Goal: Complete application form

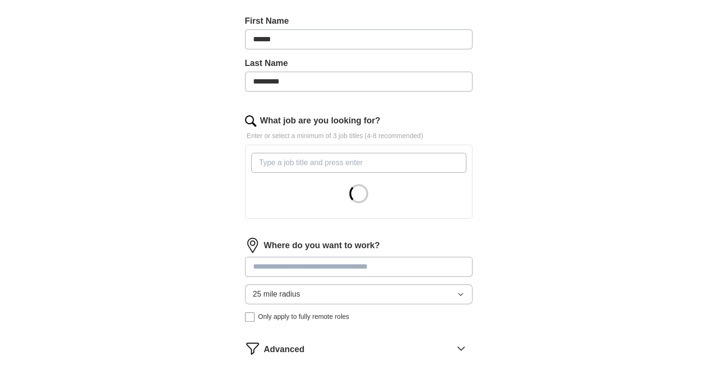
scroll to position [205, 0]
click at [377, 156] on input "What job are you looking for?" at bounding box center [358, 162] width 215 height 20
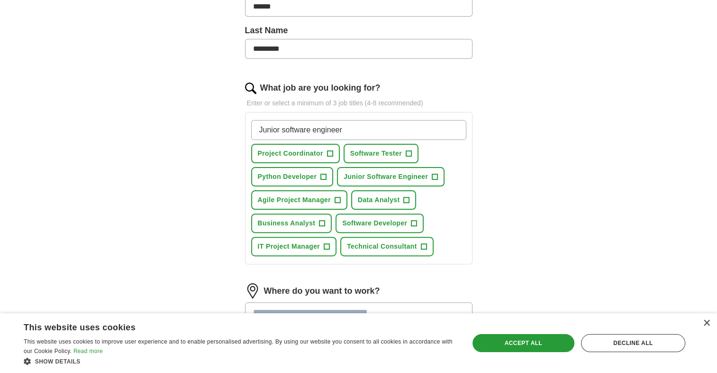
scroll to position [235, 0]
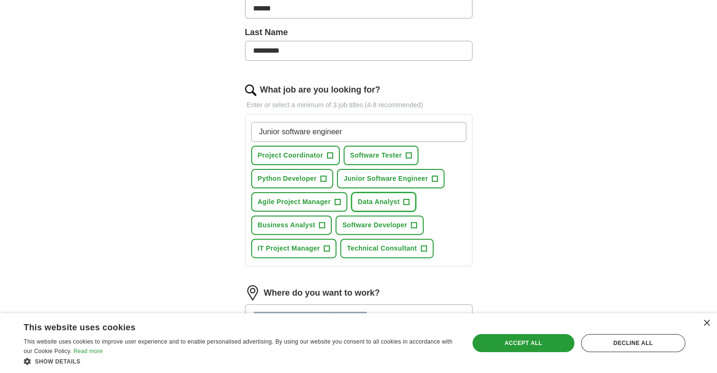
click at [407, 200] on span "+" at bounding box center [407, 202] width 6 height 8
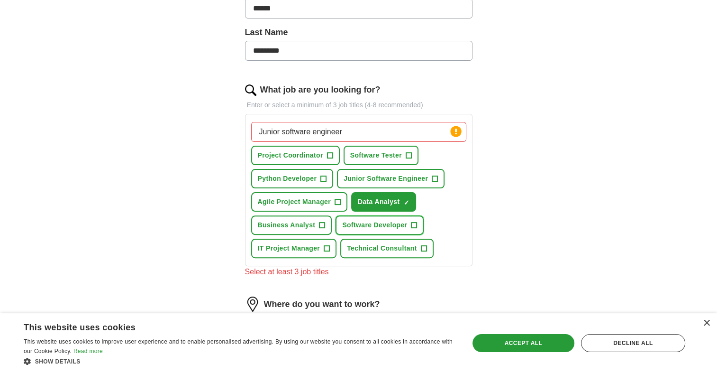
click at [415, 221] on span "+" at bounding box center [415, 225] width 6 height 8
click at [368, 131] on input "Junior software engineer" at bounding box center [358, 132] width 215 height 20
type input "r"
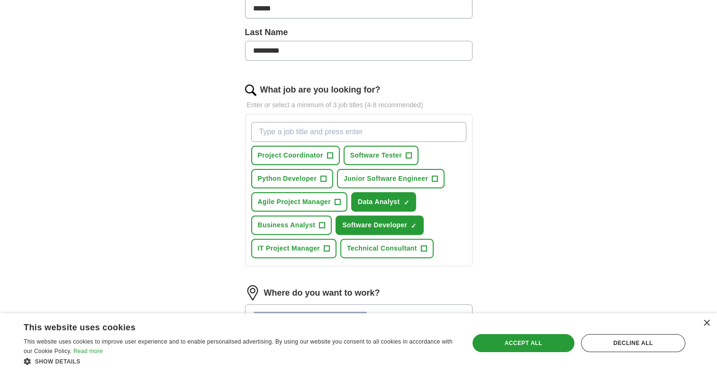
click at [343, 132] on input "What job are you looking for?" at bounding box center [358, 132] width 215 height 20
type input "Junior Software Engineer"
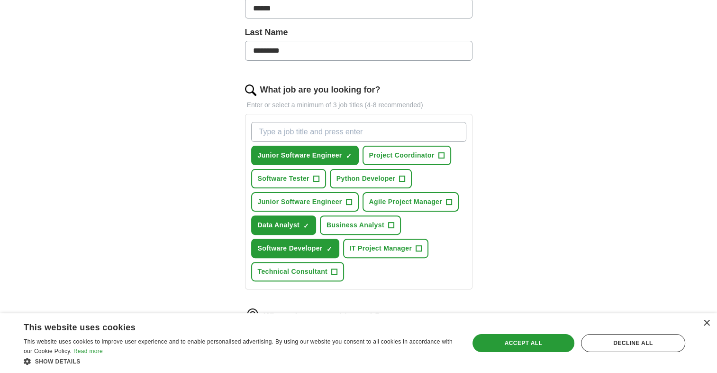
click at [350, 129] on input "What job are you looking for?" at bounding box center [358, 132] width 215 height 20
type input "Entry Level Software Engineer"
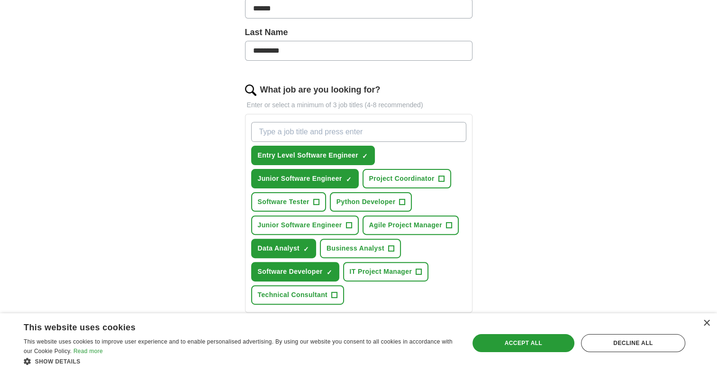
click at [350, 129] on input "What job are you looking for?" at bounding box center [358, 132] width 215 height 20
type input "I"
type input "Project Coordinator"
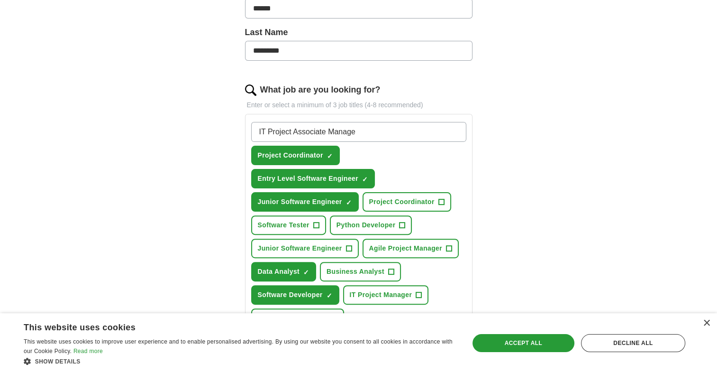
type input "IT Project Associate Manager"
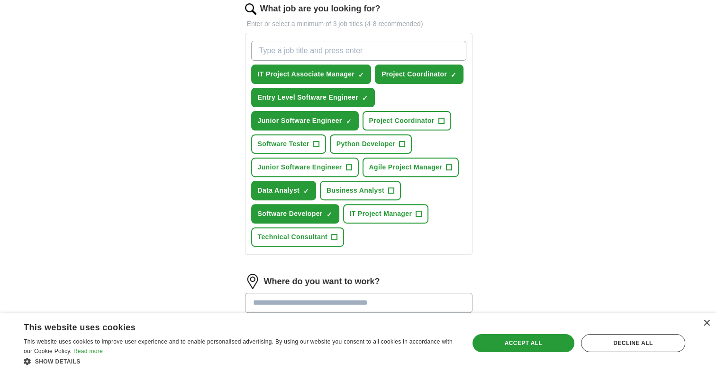
scroll to position [317, 0]
click at [351, 163] on span "+" at bounding box center [349, 167] width 6 height 8
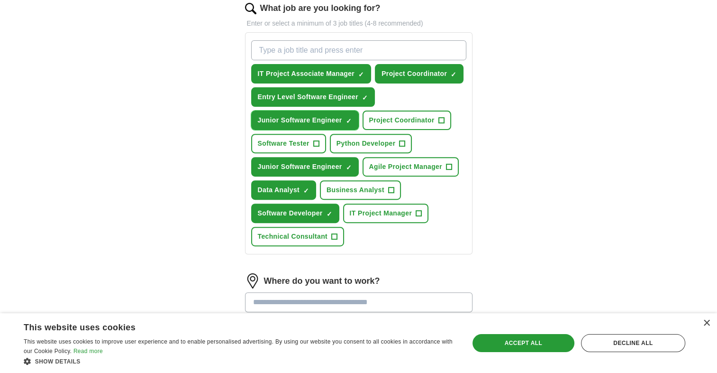
click at [0, 0] on span "×" at bounding box center [0, 0] width 0 height 0
click at [348, 118] on span "+" at bounding box center [349, 121] width 6 height 8
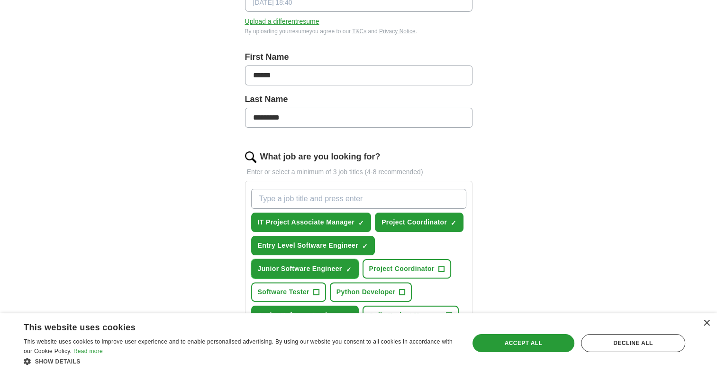
scroll to position [167, 0]
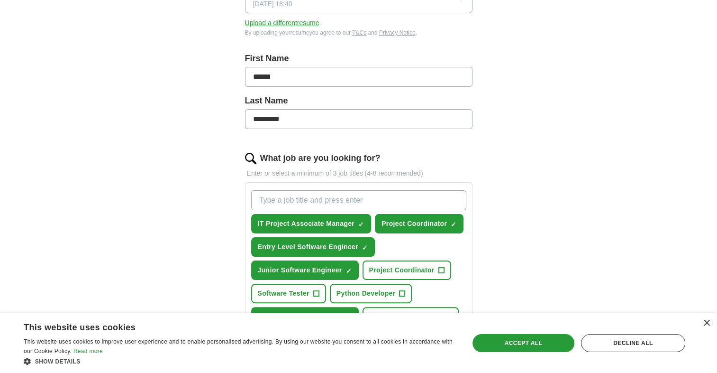
click at [372, 192] on input "What job are you looking for?" at bounding box center [358, 200] width 215 height 20
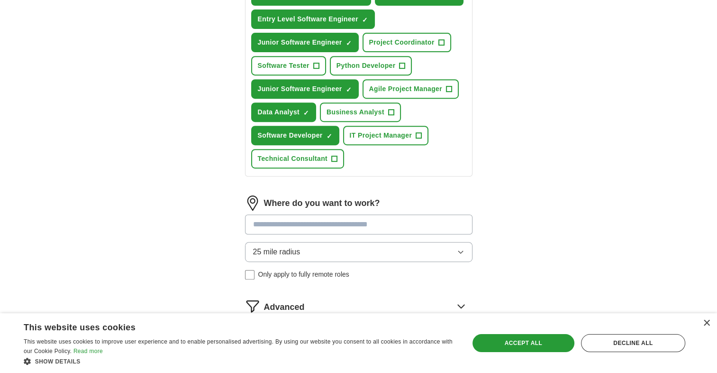
scroll to position [461, 0]
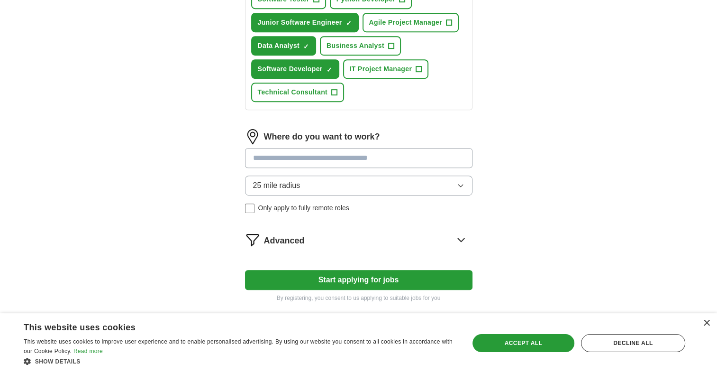
click at [366, 155] on input at bounding box center [359, 158] width 228 height 20
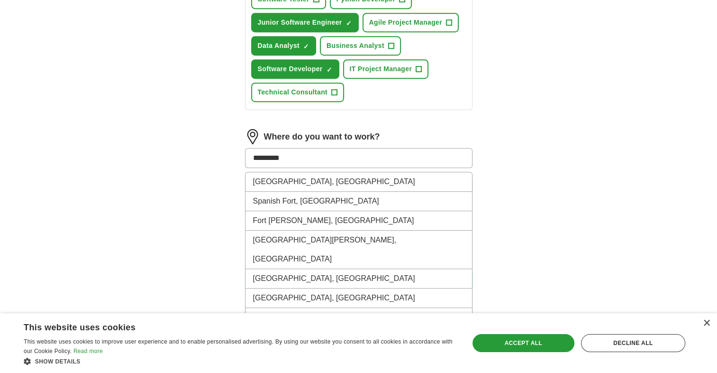
type input "**********"
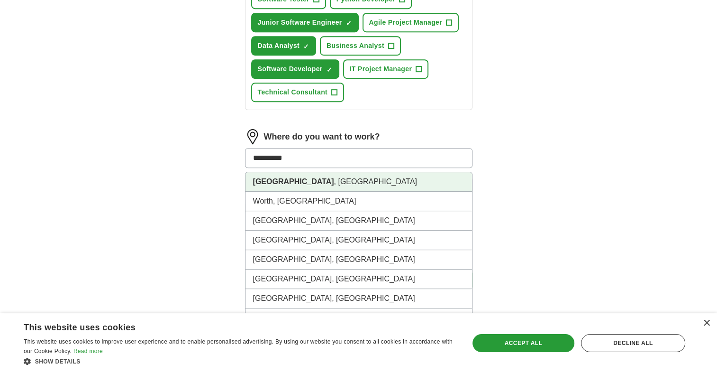
click at [327, 177] on li "[GEOGRAPHIC_DATA] , [GEOGRAPHIC_DATA]" at bounding box center [359, 181] width 227 height 19
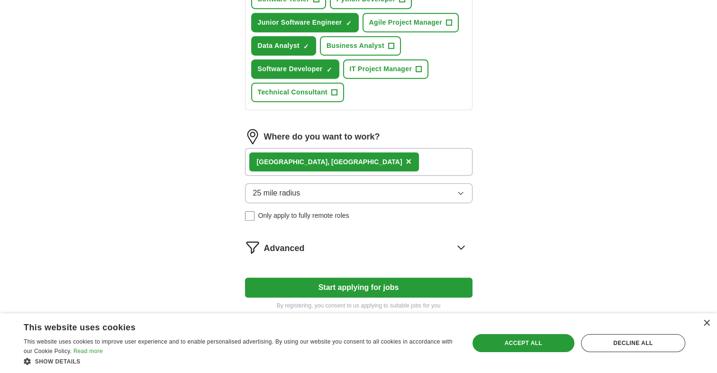
click at [338, 188] on button "25 mile radius" at bounding box center [359, 193] width 228 height 20
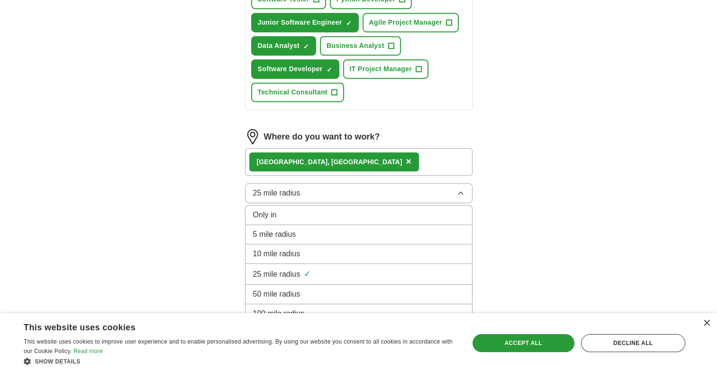
click at [325, 268] on div "25 mile radius ✓" at bounding box center [358, 273] width 211 height 13
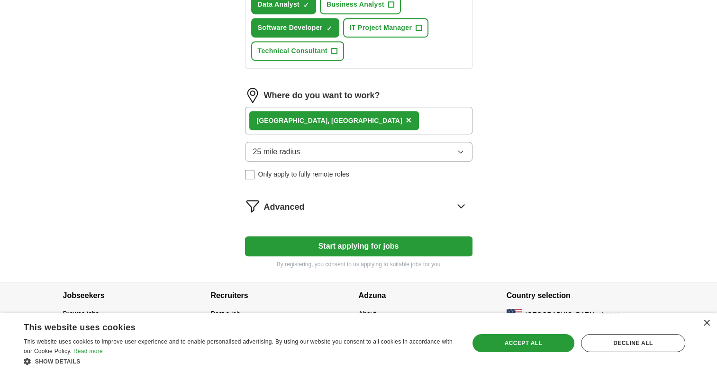
scroll to position [503, 0]
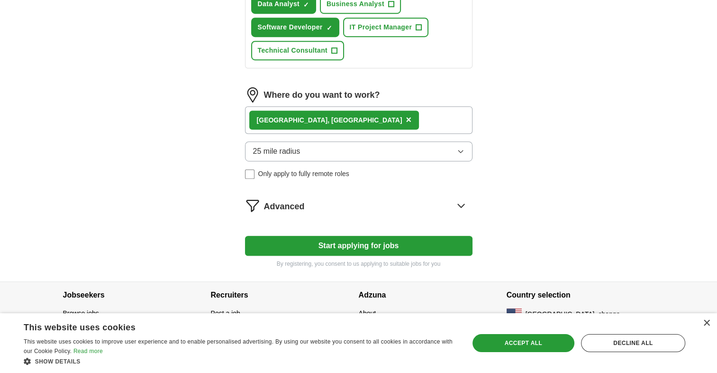
click at [393, 200] on div "Advanced" at bounding box center [368, 205] width 209 height 15
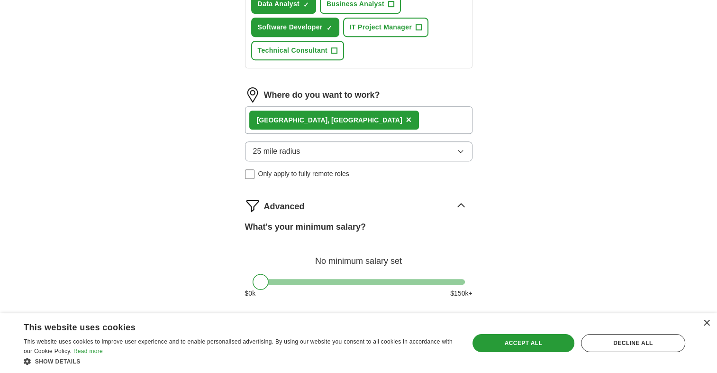
scroll to position [595, 0]
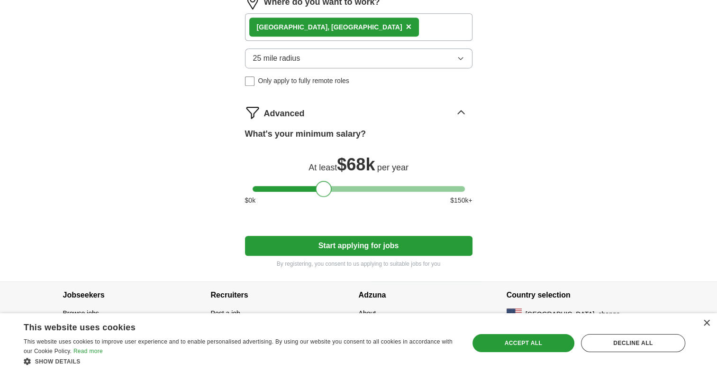
drag, startPoint x: 256, startPoint y: 186, endPoint x: 320, endPoint y: 181, distance: 64.2
click at [320, 181] on div at bounding box center [324, 189] width 16 height 16
click at [378, 245] on button "Start applying for jobs" at bounding box center [359, 246] width 228 height 20
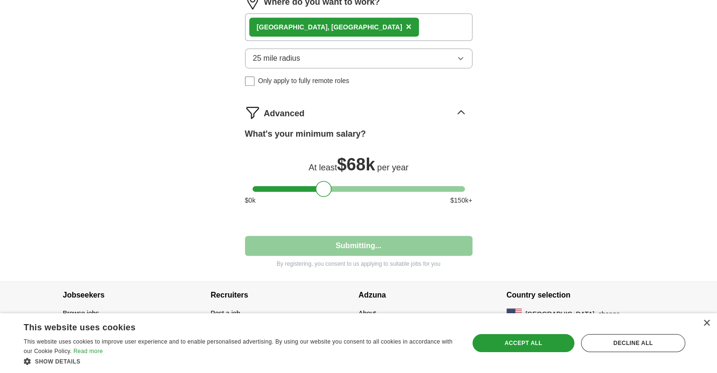
select select "**"
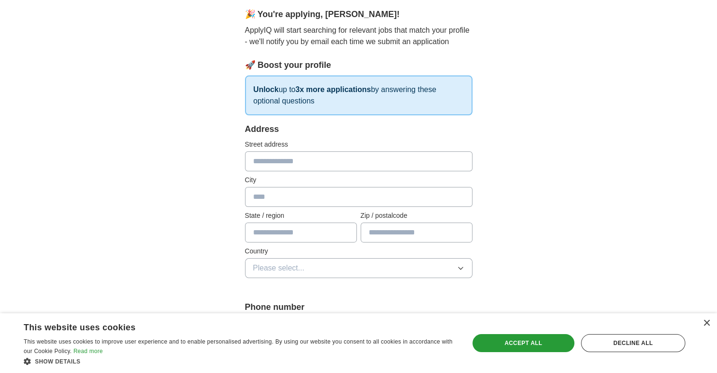
scroll to position [84, 0]
click at [320, 155] on input "text" at bounding box center [359, 160] width 228 height 20
type input "**********"
type input "**"
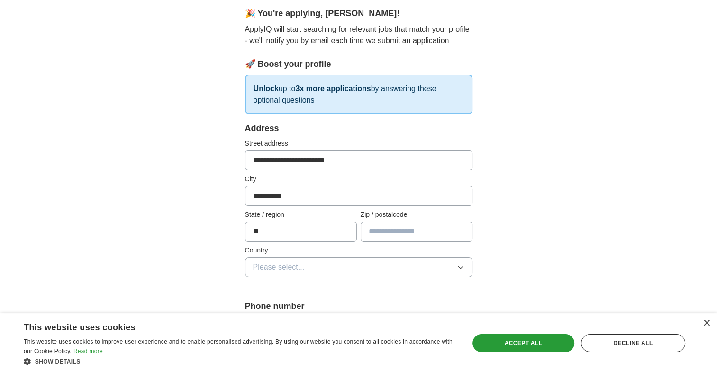
type input "*****"
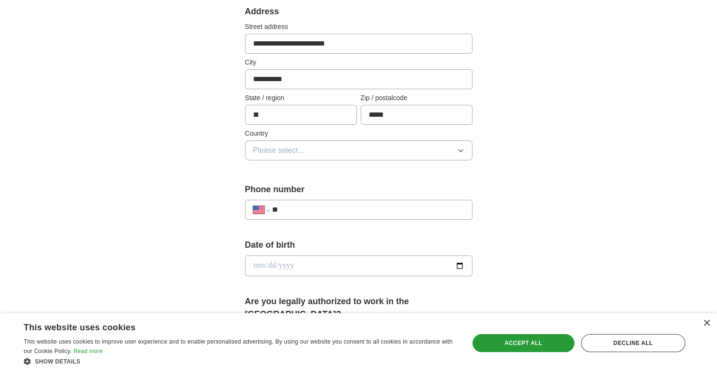
scroll to position [201, 0]
click at [342, 151] on button "Please select..." at bounding box center [359, 150] width 228 height 20
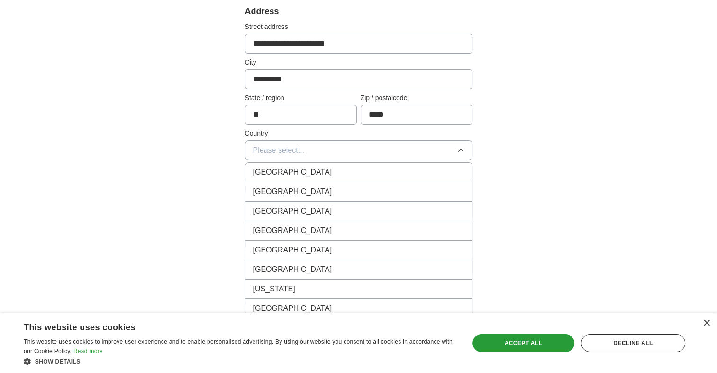
click at [330, 194] on div "[GEOGRAPHIC_DATA]" at bounding box center [358, 191] width 211 height 11
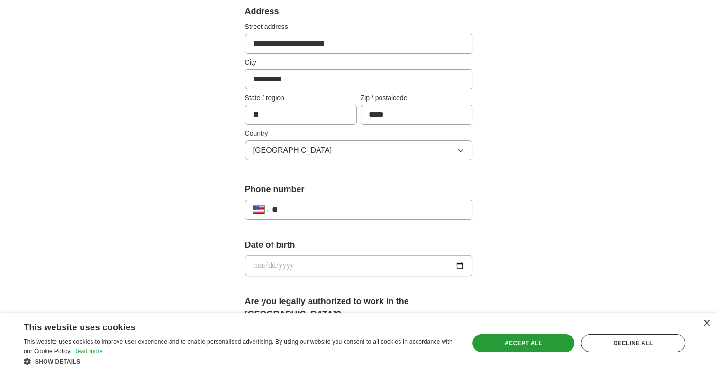
click at [327, 200] on div "**********" at bounding box center [359, 210] width 228 height 20
click at [323, 210] on input "**" at bounding box center [368, 209] width 192 height 11
type input "**********"
click at [461, 264] on input "date" at bounding box center [359, 265] width 228 height 21
type input "**********"
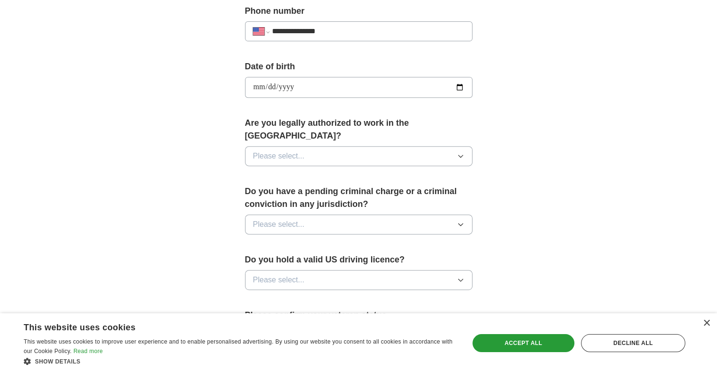
scroll to position [379, 0]
click at [346, 146] on button "Please select..." at bounding box center [359, 156] width 228 height 20
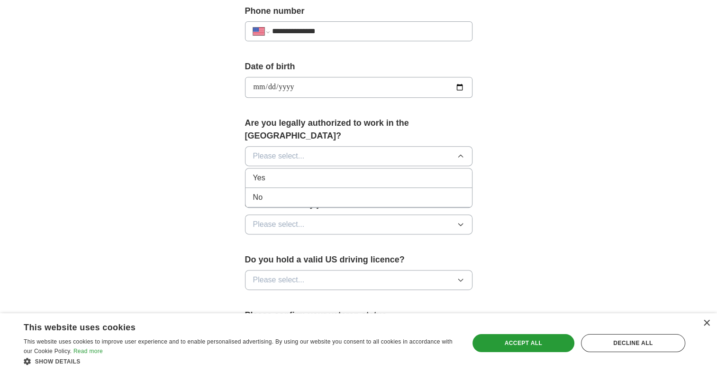
click at [334, 172] on div "Yes" at bounding box center [358, 177] width 211 height 11
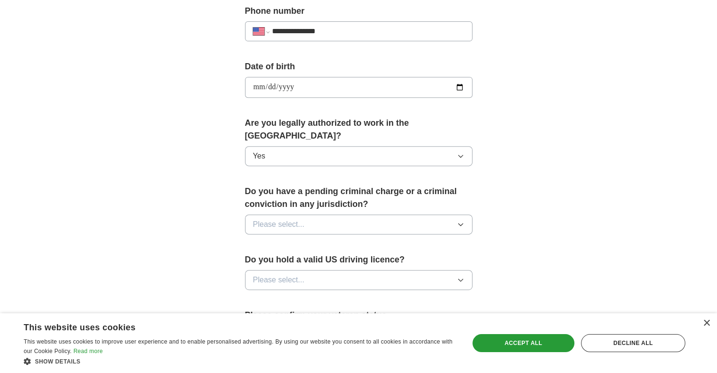
click at [327, 214] on button "Please select..." at bounding box center [359, 224] width 228 height 20
click at [317, 260] on div "No" at bounding box center [358, 265] width 211 height 11
click at [318, 270] on button "Please select..." at bounding box center [359, 280] width 228 height 20
click at [302, 295] on li "Yes" at bounding box center [359, 301] width 227 height 19
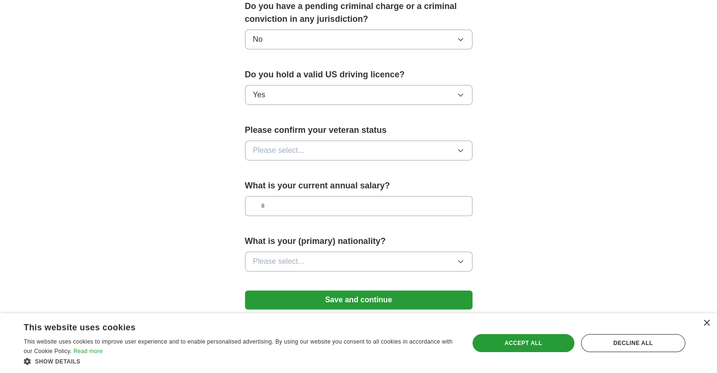
scroll to position [578, 0]
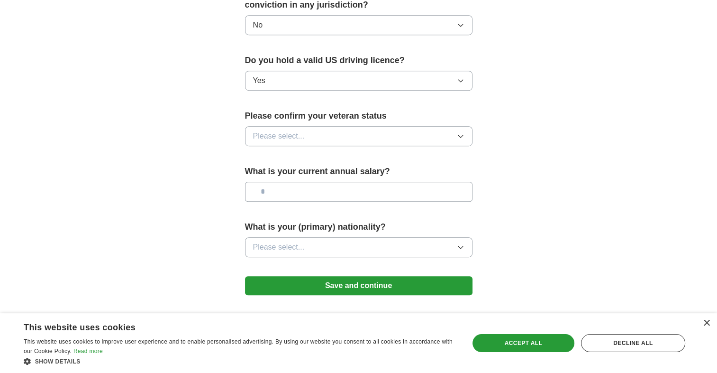
click at [338, 126] on button "Please select..." at bounding box center [359, 136] width 228 height 20
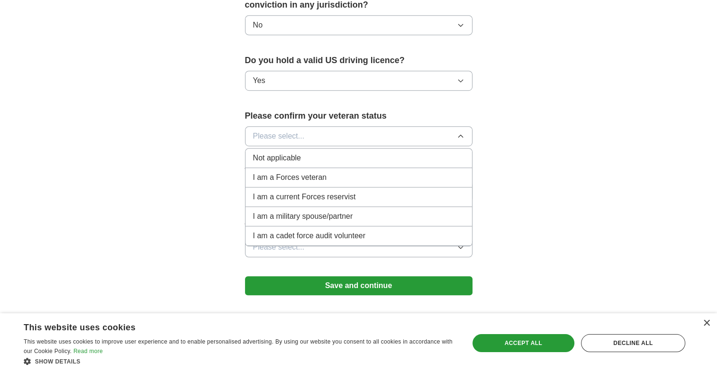
click at [357, 168] on li "I am a Forces veteran" at bounding box center [359, 177] width 227 height 19
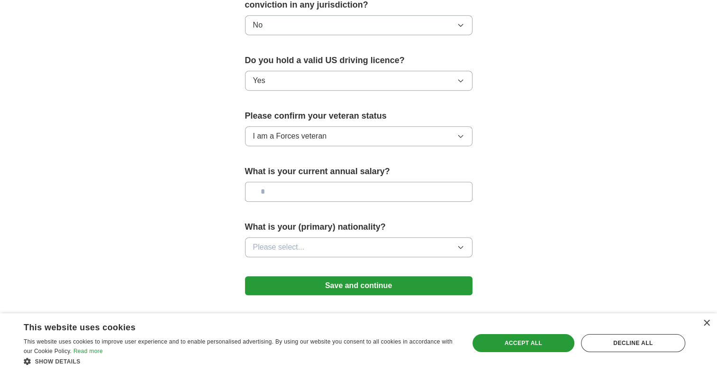
click at [347, 182] on input "text" at bounding box center [359, 192] width 228 height 20
type input "*******"
click at [421, 237] on button "Please select..." at bounding box center [359, 247] width 228 height 20
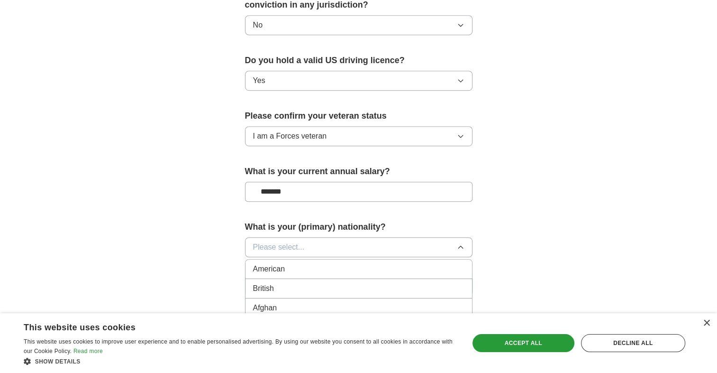
click at [391, 263] on div "American" at bounding box center [358, 268] width 211 height 11
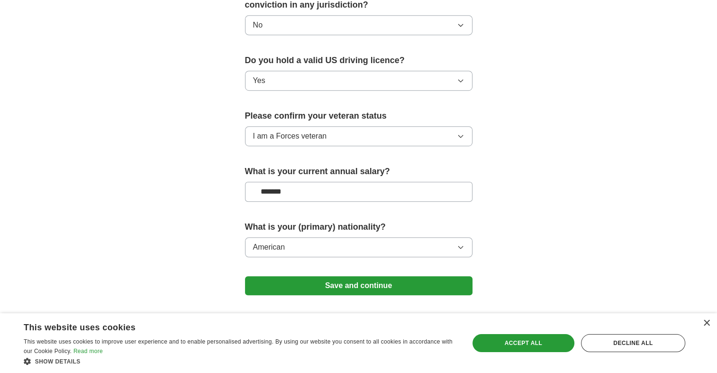
click at [362, 276] on button "Save and continue" at bounding box center [359, 285] width 228 height 19
